Goal: Entertainment & Leisure: Consume media (video, audio)

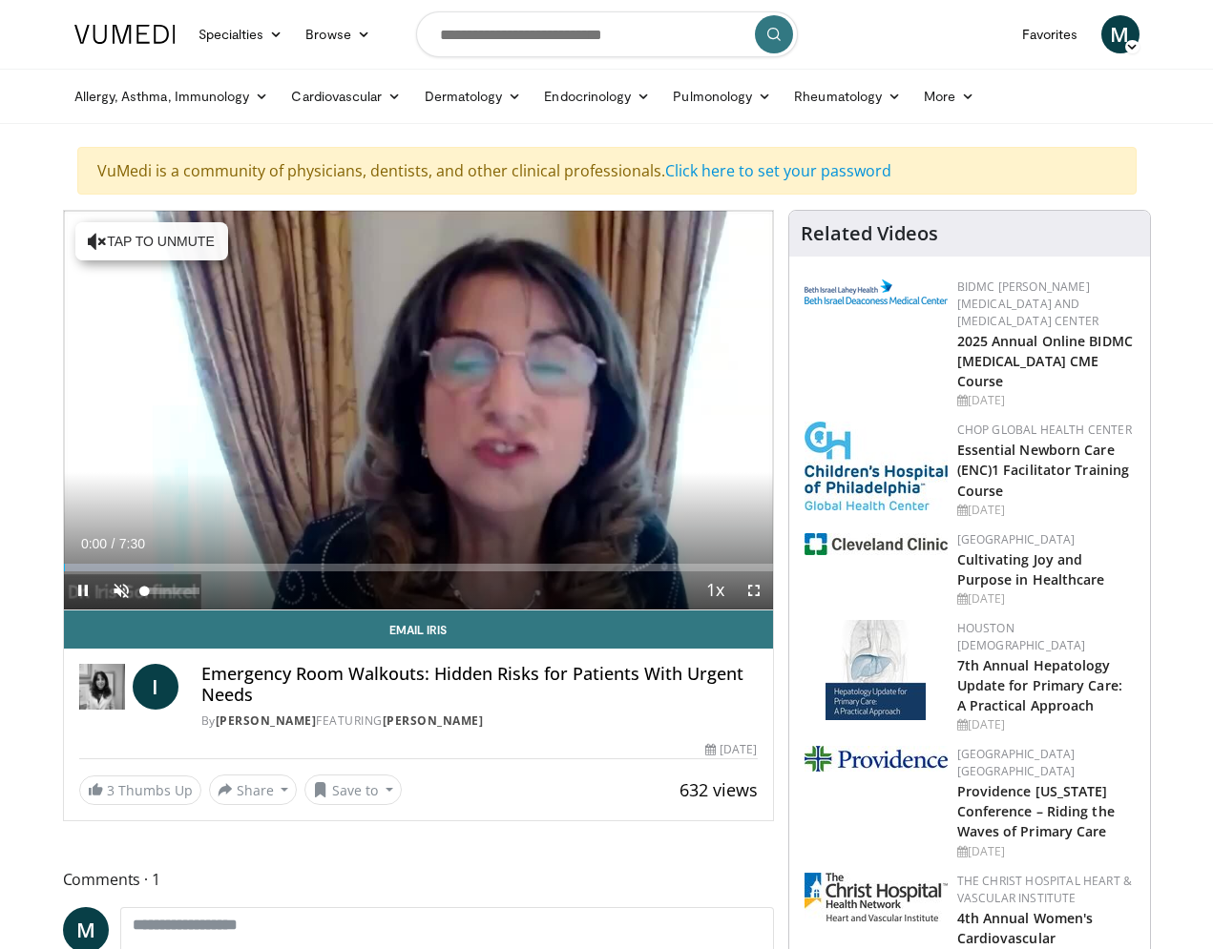
click at [118, 587] on span "Video Player" at bounding box center [121, 590] width 38 height 38
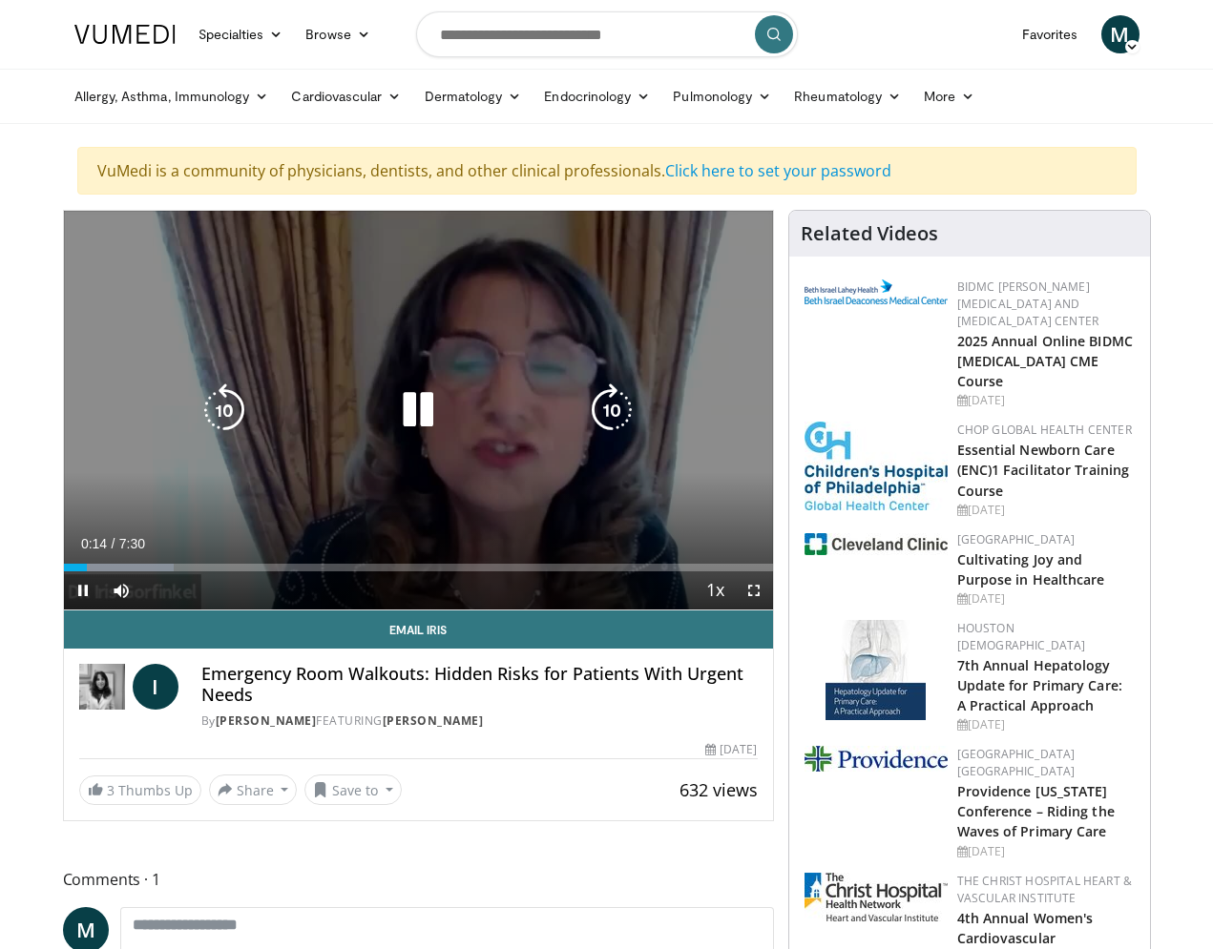
click at [227, 409] on icon "Video Player" at bounding box center [223, 410] width 53 height 53
click at [421, 408] on icon "Video Player" at bounding box center [417, 410] width 53 height 53
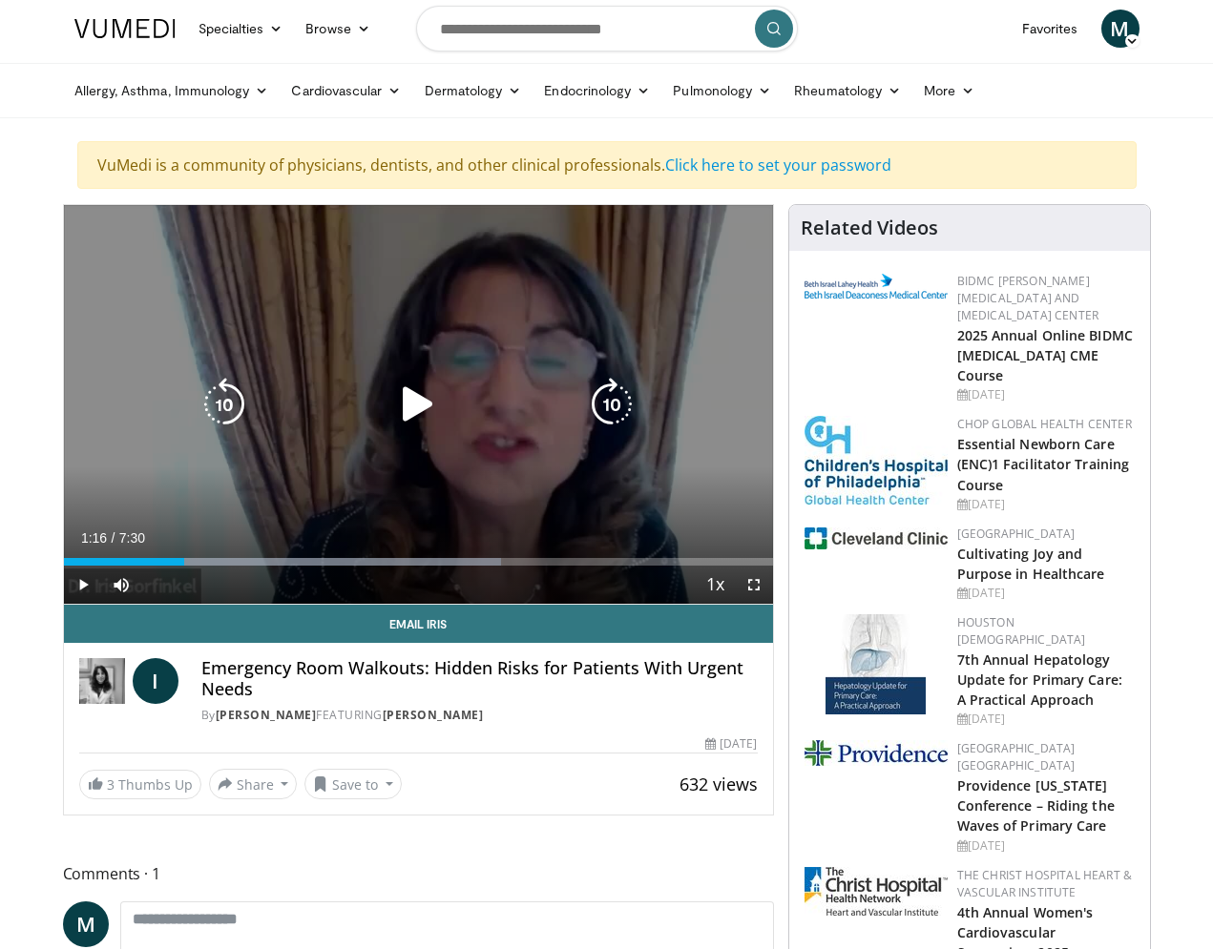
click at [414, 402] on icon "Video Player" at bounding box center [417, 404] width 53 height 53
